Goal: Information Seeking & Learning: Learn about a topic

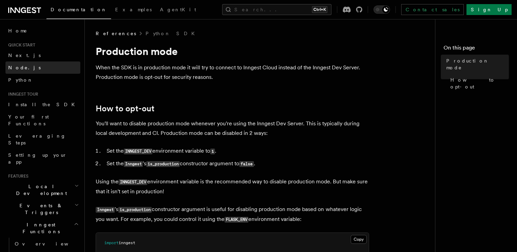
click at [27, 67] on link "Node.js" at bounding box center [42, 67] width 75 height 12
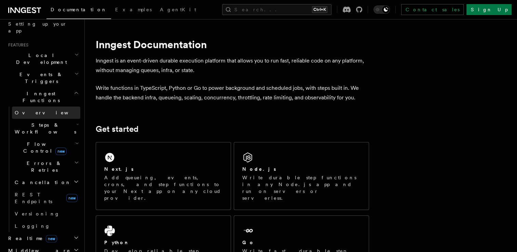
scroll to position [137, 0]
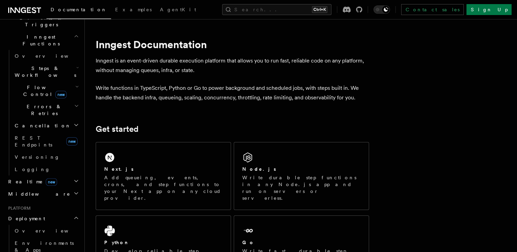
scroll to position [188, 0]
click at [41, 239] on span "Environments & Apps" at bounding box center [48, 246] width 66 height 14
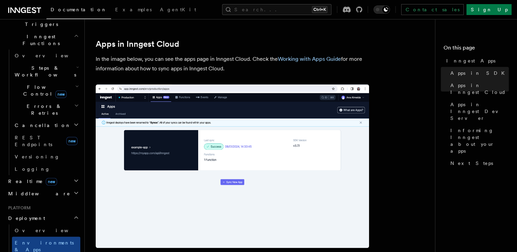
scroll to position [557, 0]
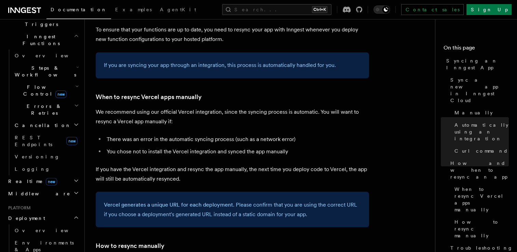
scroll to position [1247, 0]
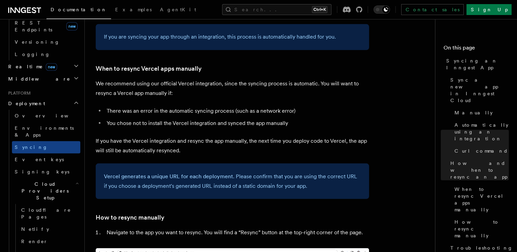
scroll to position [303, 0]
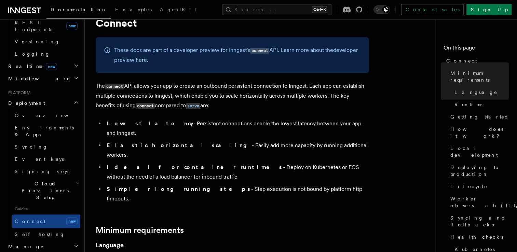
scroll to position [22, 0]
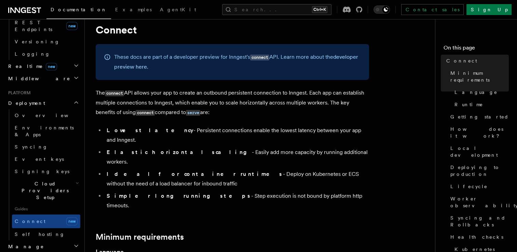
click at [39, 180] on span "Cloud Providers Setup" at bounding box center [44, 190] width 64 height 20
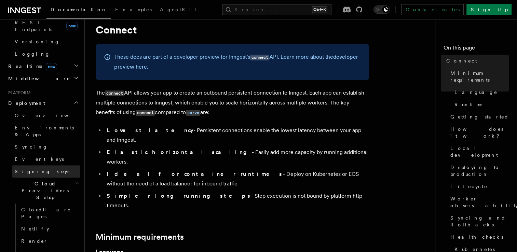
click at [42, 165] on link "Signing keys" at bounding box center [46, 171] width 68 height 12
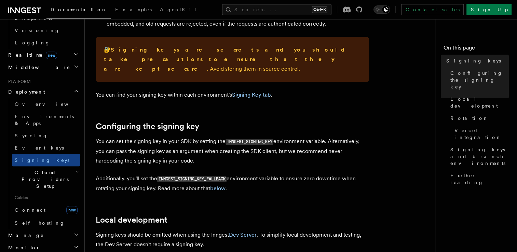
scroll to position [315, 0]
click at [38, 203] on link "Connect new" at bounding box center [46, 210] width 68 height 14
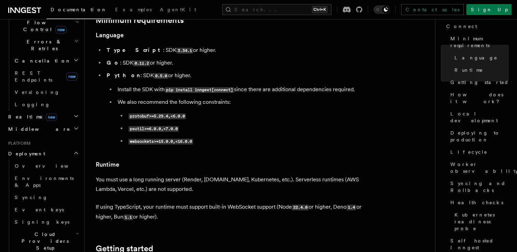
scroll to position [253, 0]
click at [30, 215] on link "Signing keys" at bounding box center [46, 221] width 68 height 12
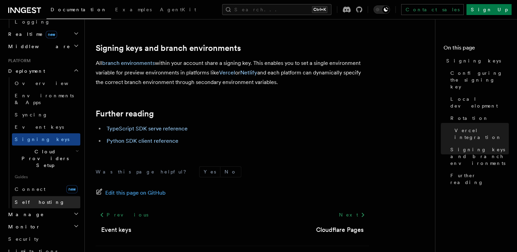
scroll to position [336, 0]
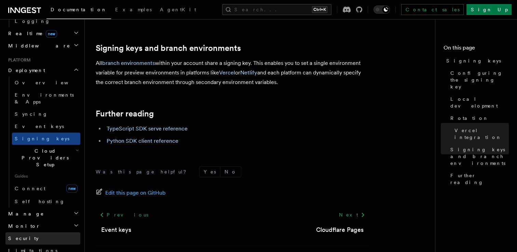
click at [24, 232] on link "Security" at bounding box center [42, 238] width 75 height 12
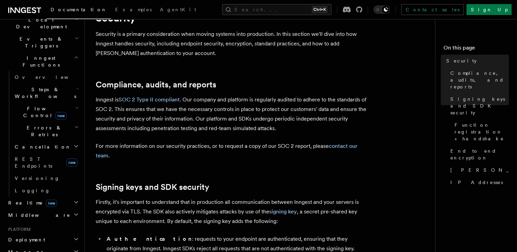
scroll to position [167, 0]
click at [26, 236] on span "Deployment" at bounding box center [25, 239] width 40 height 7
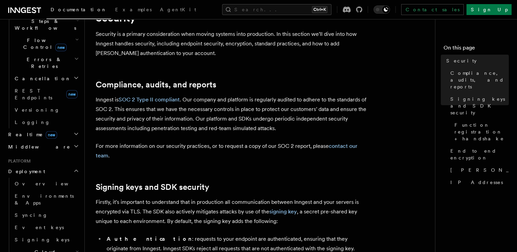
scroll to position [244, 0]
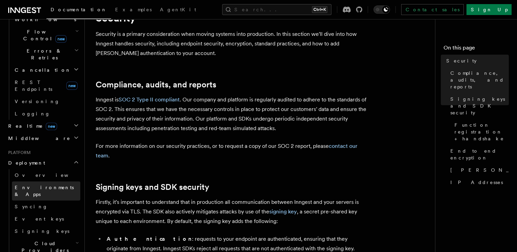
click at [29, 185] on span "Environments & Apps" at bounding box center [44, 191] width 59 height 12
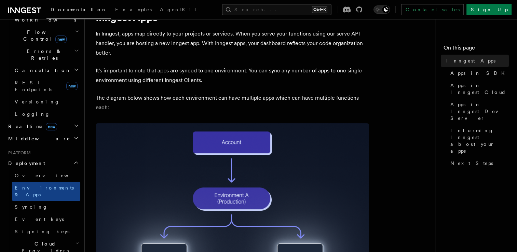
scroll to position [33, 0]
click at [30, 201] on link "Syncing" at bounding box center [46, 207] width 68 height 12
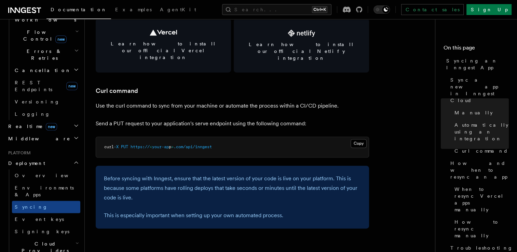
scroll to position [977, 0]
drag, startPoint x: 236, startPoint y: 132, endPoint x: 89, endPoint y: 135, distance: 147.6
click at [89, 135] on div "Platform Deployment Syncing an Inngest App After deploying your code to a hosti…" at bounding box center [273, 164] width 377 height 2282
click at [259, 137] on pre "curl -X PUT https:// < your-ap p > .com/api/inngest" at bounding box center [232, 147] width 273 height 20
drag, startPoint x: 250, startPoint y: 138, endPoint x: 330, endPoint y: 162, distance: 83.4
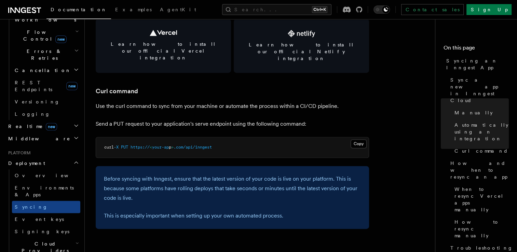
click at [330, 162] on article "Platform Deployment Syncing an Inngest App After deploying your code to a hosti…" at bounding box center [263, 179] width 334 height 2252
click at [323, 233] on article "Platform Deployment Syncing an Inngest App After deploying your code to a hosti…" at bounding box center [263, 179] width 334 height 2252
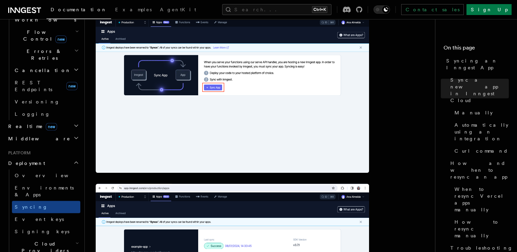
scroll to position [294, 0]
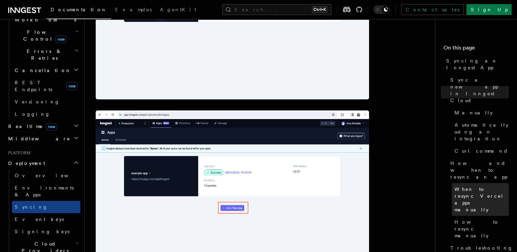
click at [468, 186] on span "When to resync Vercel apps manually" at bounding box center [481, 199] width 54 height 27
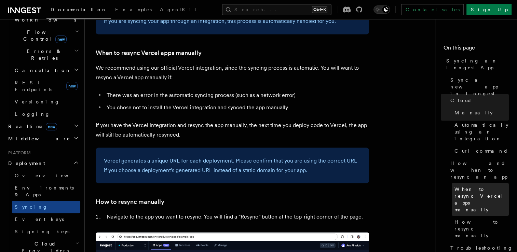
scroll to position [1264, 0]
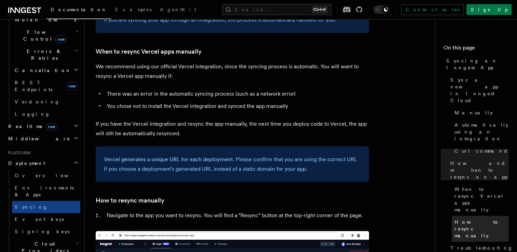
click at [477, 219] on span "How to resync manually" at bounding box center [481, 229] width 54 height 20
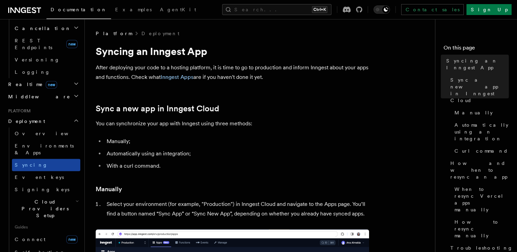
scroll to position [286, 0]
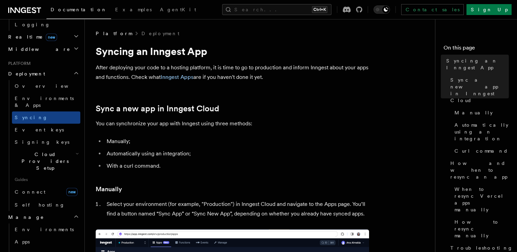
scroll to position [333, 0]
click at [15, 238] on span "Apps" at bounding box center [22, 240] width 15 height 5
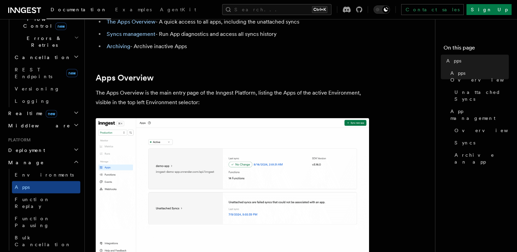
scroll to position [255, 0]
click at [36, 145] on h2 "Deployment" at bounding box center [42, 151] width 75 height 12
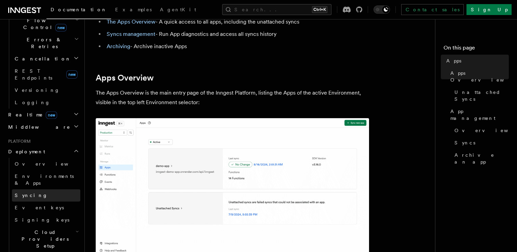
click at [17, 193] on span "Syncing" at bounding box center [31, 195] width 33 height 5
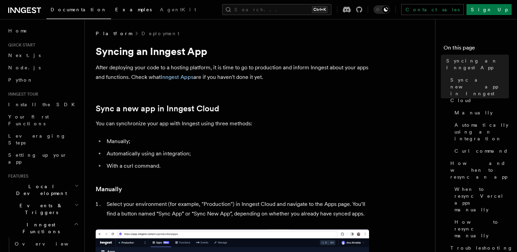
click at [115, 10] on span "Examples" at bounding box center [133, 9] width 37 height 5
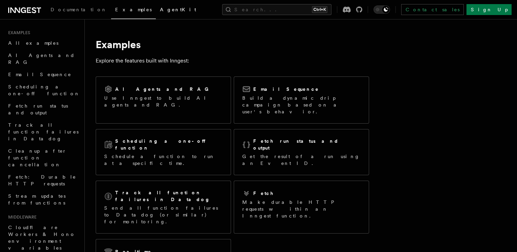
click at [160, 9] on span "AgentKit" at bounding box center [178, 9] width 36 height 5
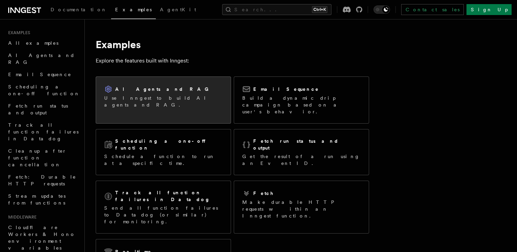
scroll to position [180, 0]
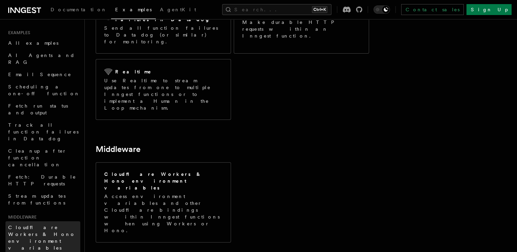
click at [42, 225] on span "Cloudflare Workers & Hono environment variables" at bounding box center [41, 238] width 67 height 26
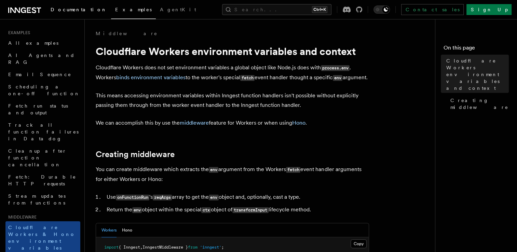
click at [54, 4] on link "Documentation" at bounding box center [78, 10] width 65 height 16
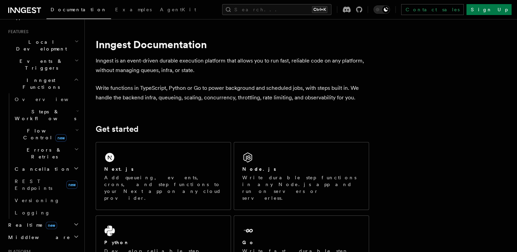
scroll to position [143, 0]
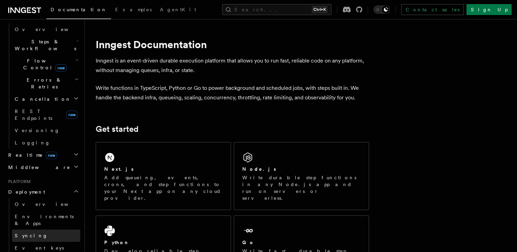
click at [26, 230] on link "Syncing" at bounding box center [46, 236] width 68 height 12
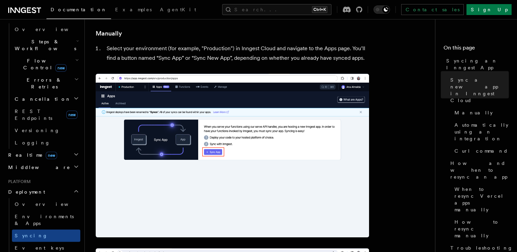
scroll to position [156, 0]
